Goal: Check status: Check status

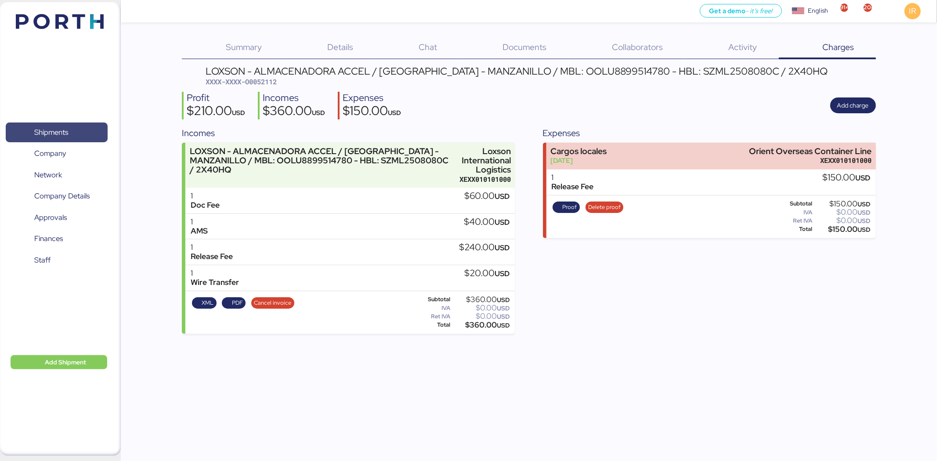
click at [83, 126] on span "Shipments" at bounding box center [56, 132] width 94 height 13
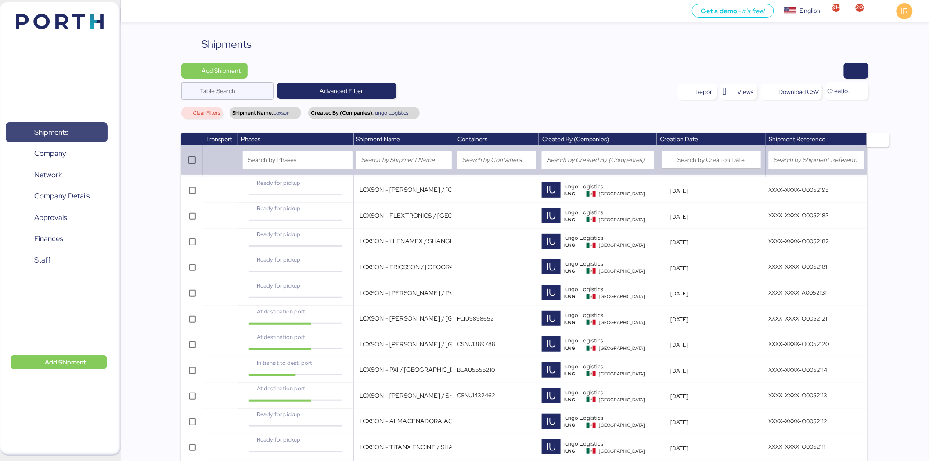
scroll to position [1066, 0]
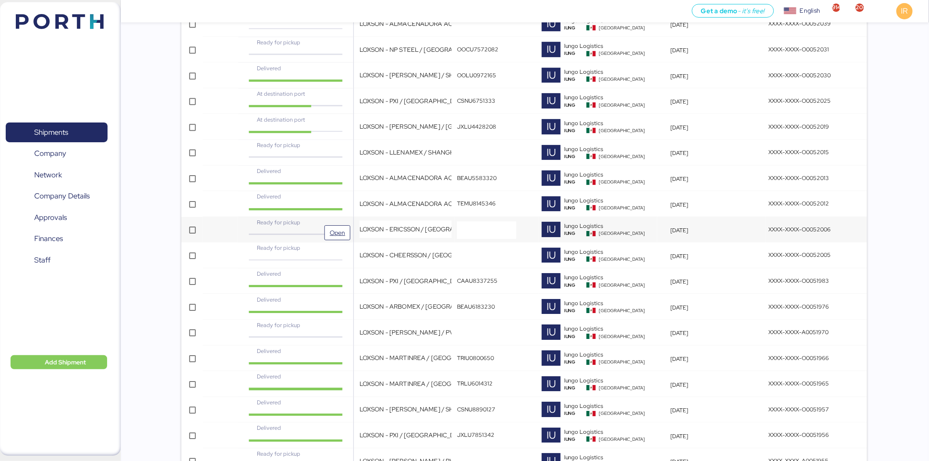
click at [314, 219] on div "Ready for pickup" at bounding box center [296, 222] width 96 height 8
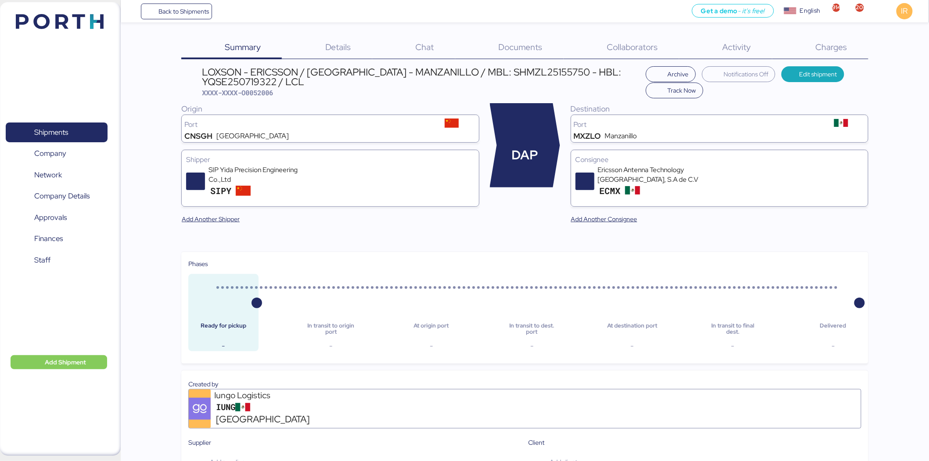
click at [817, 43] on span "Charges" at bounding box center [832, 46] width 32 height 11
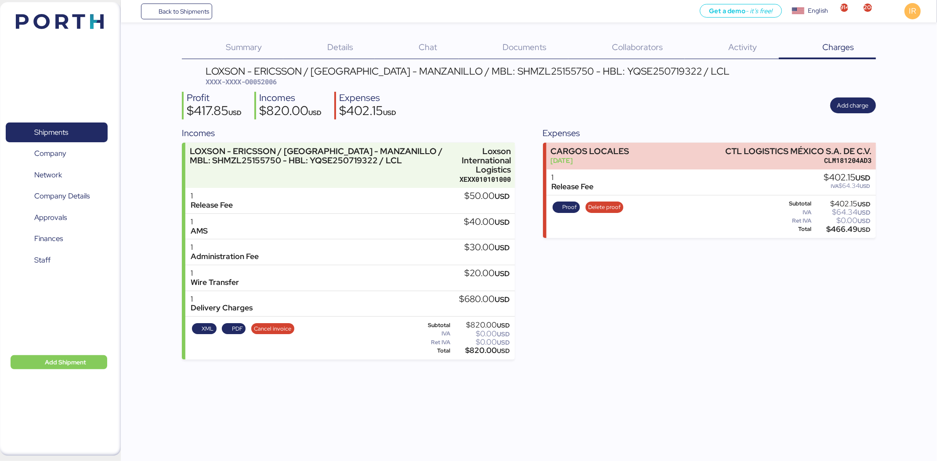
click at [271, 85] on span "XXXX-XXXX-O0052006" at bounding box center [241, 81] width 71 height 9
click at [230, 331] on span "PDF" at bounding box center [234, 329] width 18 height 10
click at [262, 78] on span "XXXX-XXXX-O0052006" at bounding box center [241, 81] width 71 height 9
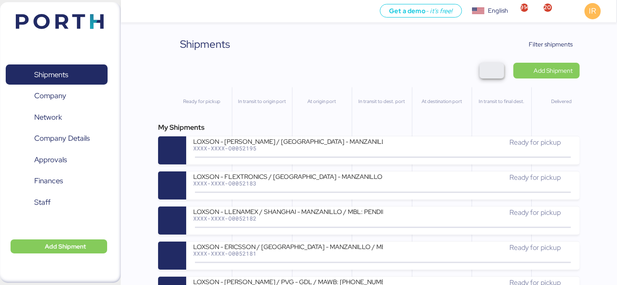
click at [493, 75] on span "button" at bounding box center [492, 71] width 11 height 12
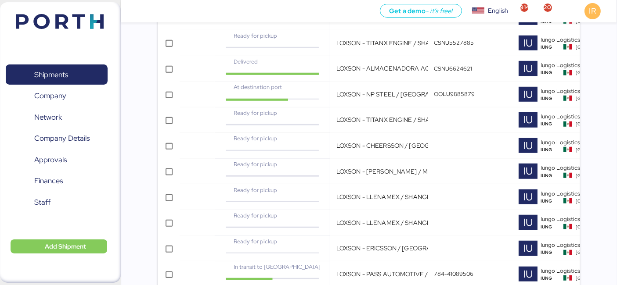
scroll to position [0, 260]
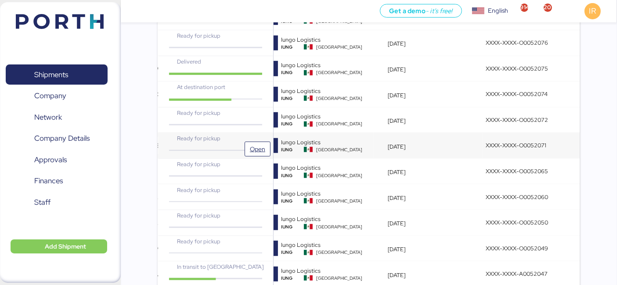
click at [262, 142] on span "Open" at bounding box center [257, 149] width 19 height 14
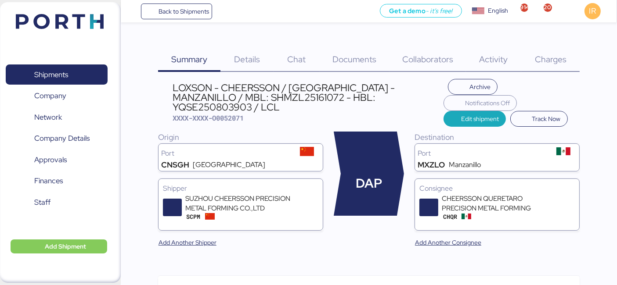
click at [549, 56] on span "Charges" at bounding box center [551, 59] width 32 height 11
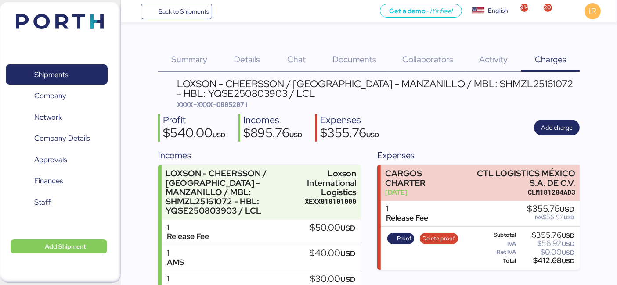
click at [247, 105] on span "XXXX-XXXX-O0052071" at bounding box center [212, 104] width 71 height 9
copy span "O0052071"
